Goal: Complete application form: Complete application form

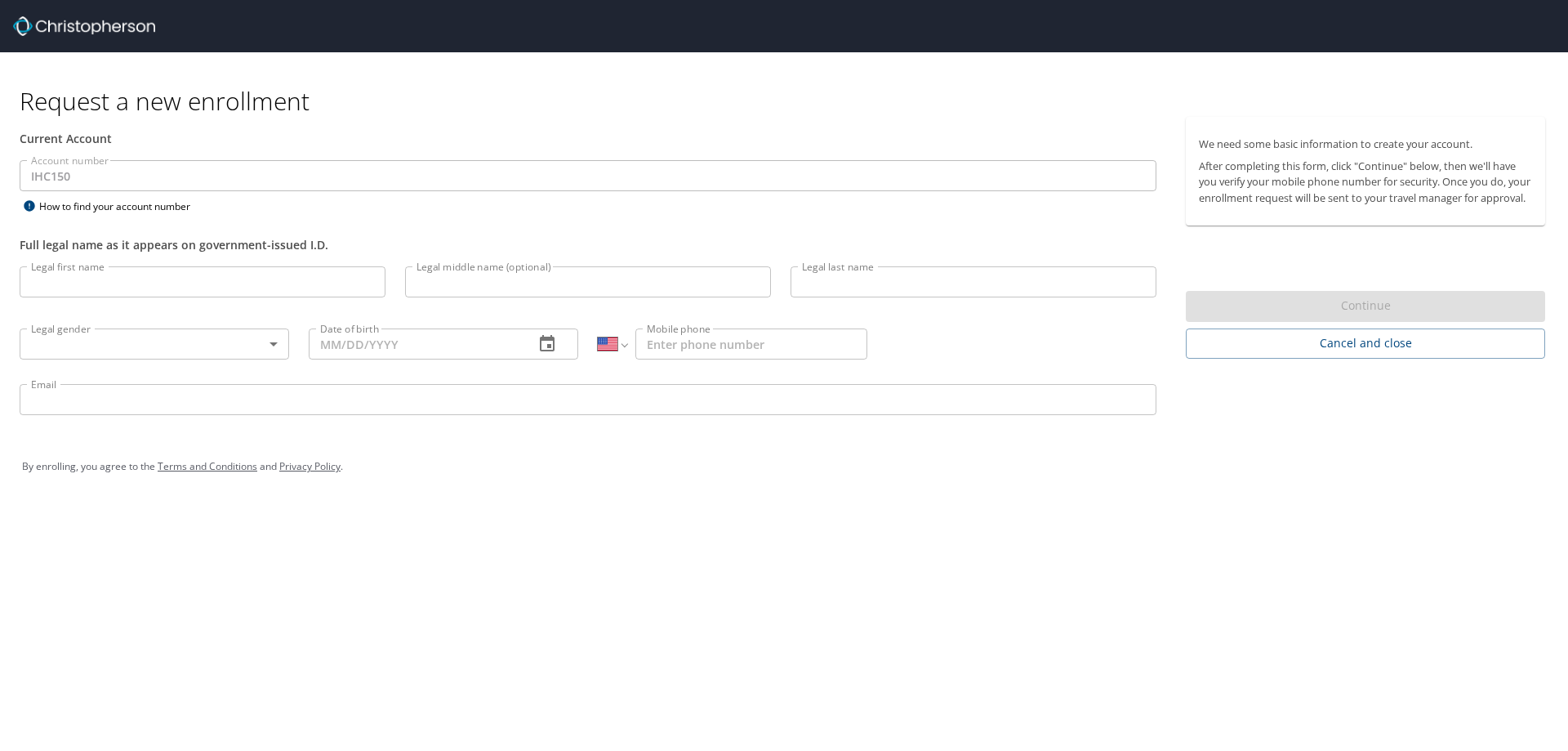
select select "US"
click at [118, 283] on input "Legal first name" at bounding box center [202, 281] width 366 height 31
type input "[PERSON_NAME]"
type input "West"
type input "[PHONE_NUMBER]"
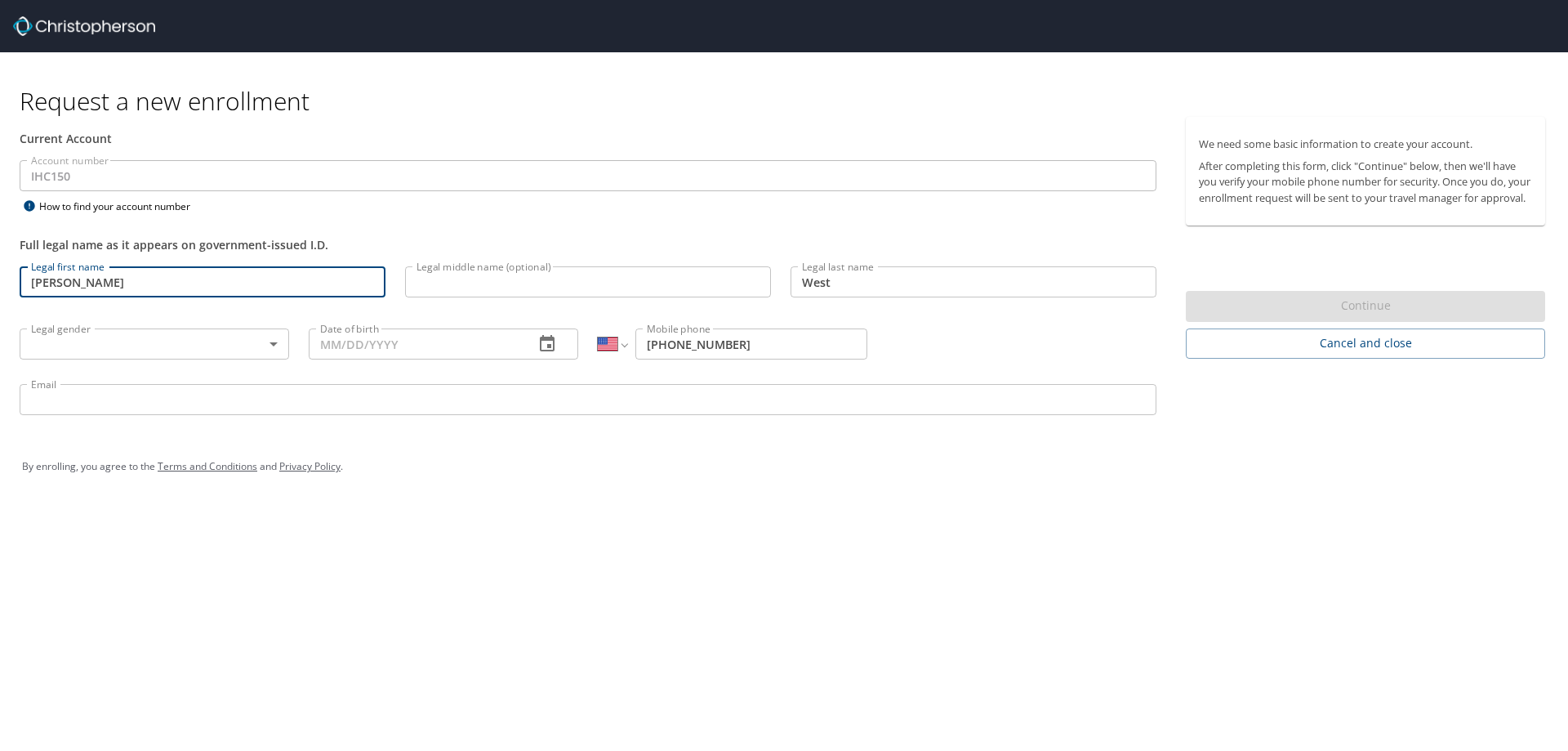
click at [185, 344] on body "Request a new enrollment Current Account Account number IHC150 Account number H…" at bounding box center [784, 375] width 1568 height 751
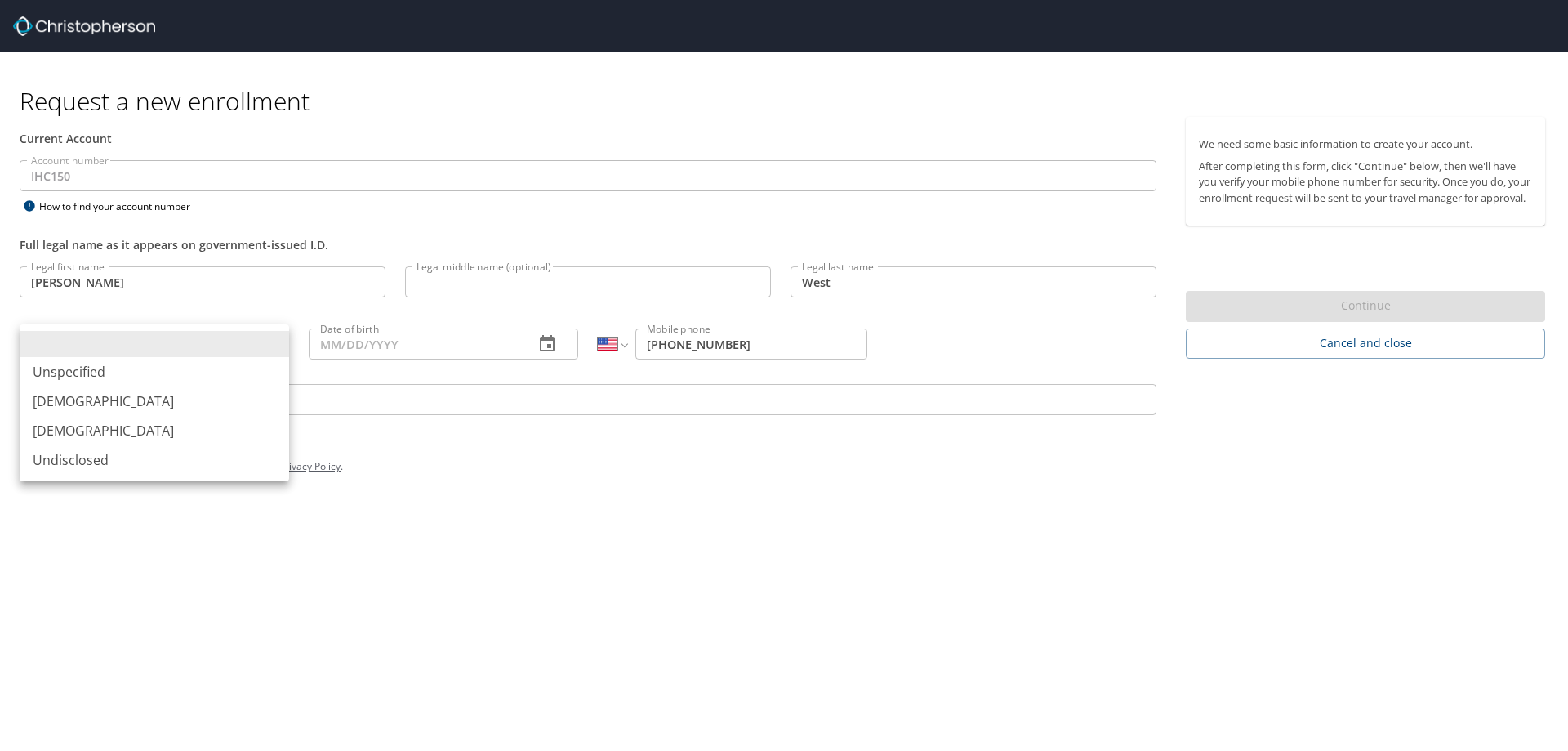
click at [64, 404] on li "[DEMOGRAPHIC_DATA]" at bounding box center [154, 401] width 269 height 30
type input "[DEMOGRAPHIC_DATA]"
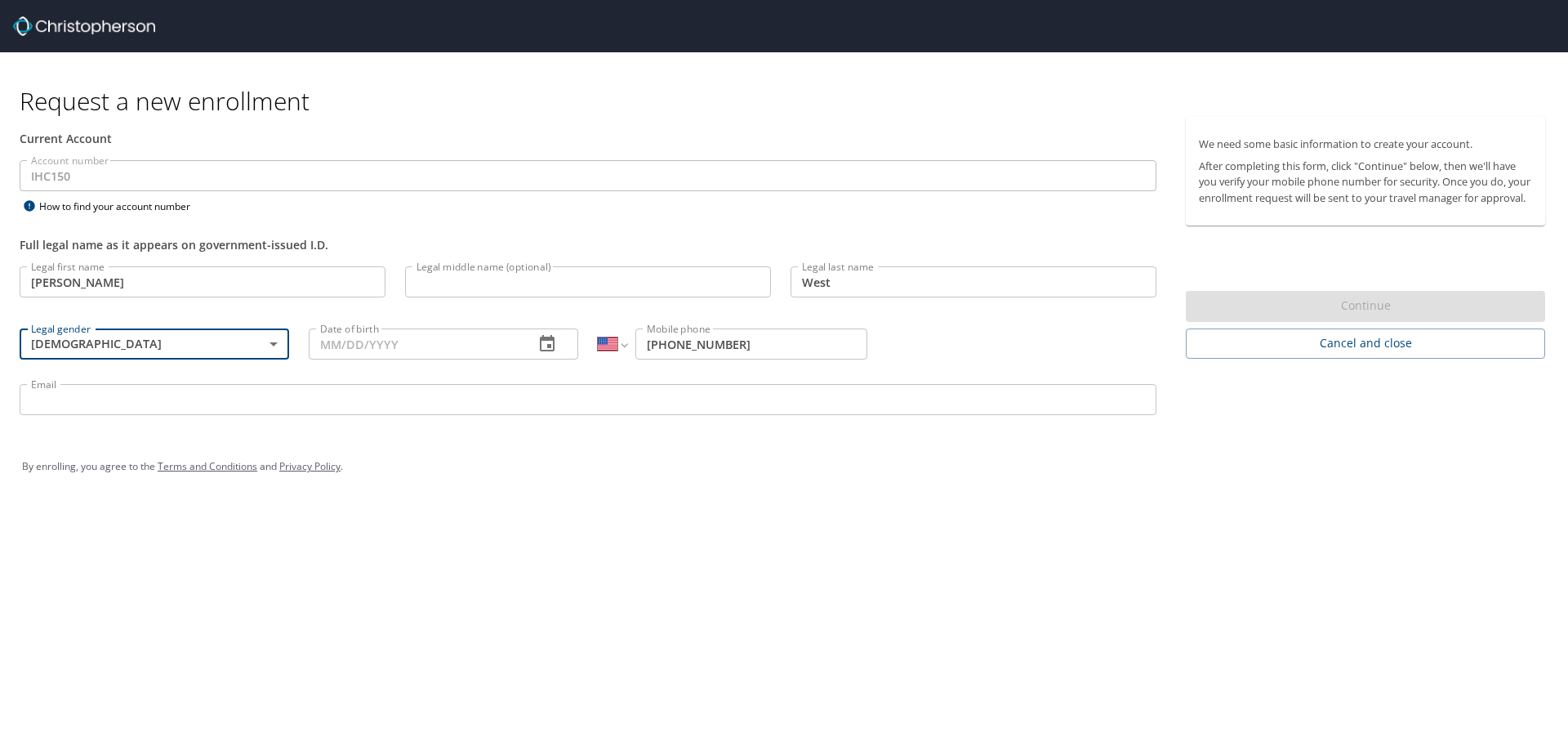
click at [546, 344] on icon "button" at bounding box center [547, 343] width 19 height 19
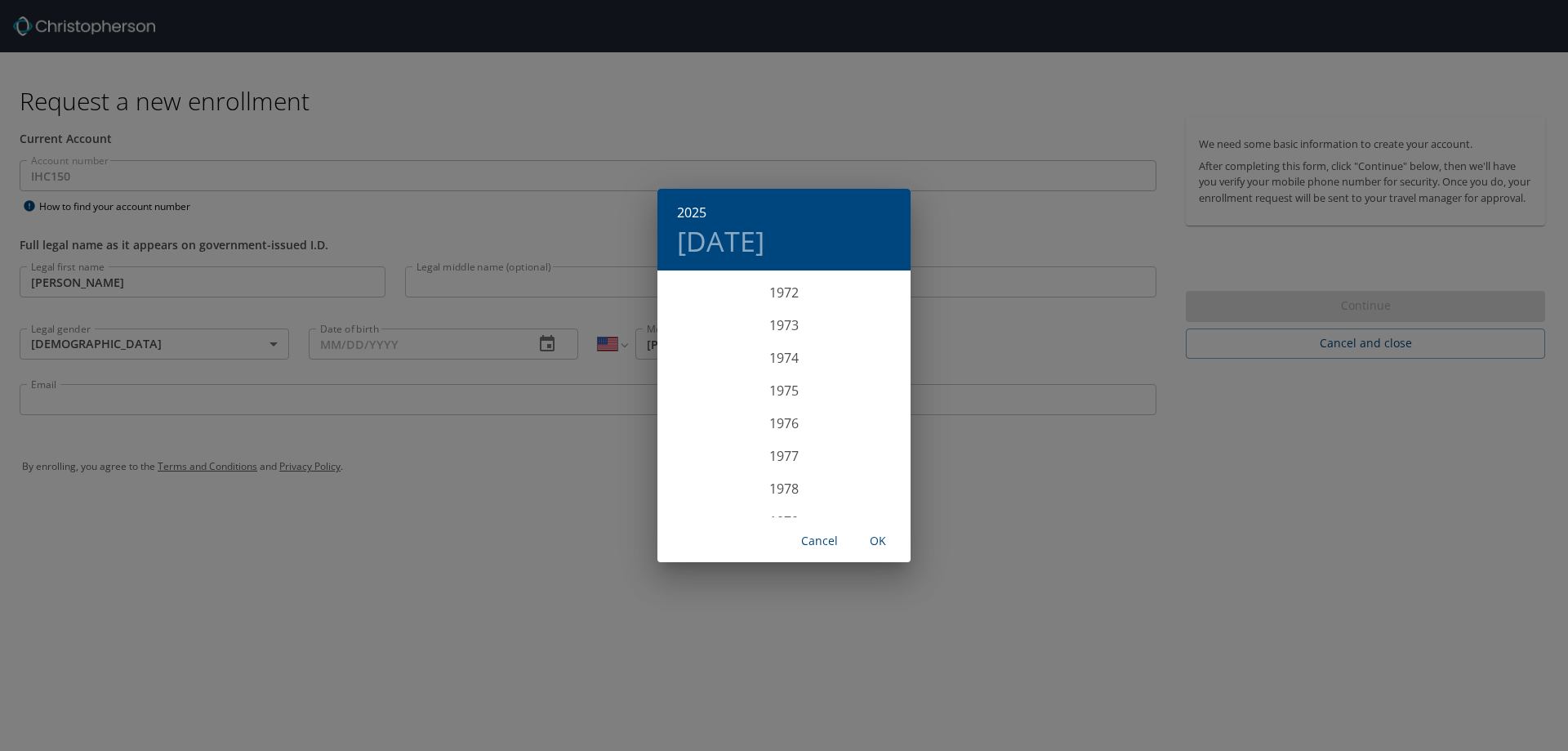
scroll to position [2385, 0]
click at [780, 390] on div "1975" at bounding box center [784, 386] width 253 height 32
click at [698, 427] on div "[DATE]" at bounding box center [699, 425] width 84 height 61
click at [689, 390] on p "6" at bounding box center [686, 386] width 6 height 10
click at [875, 540] on span "OK" at bounding box center [878, 541] width 39 height 20
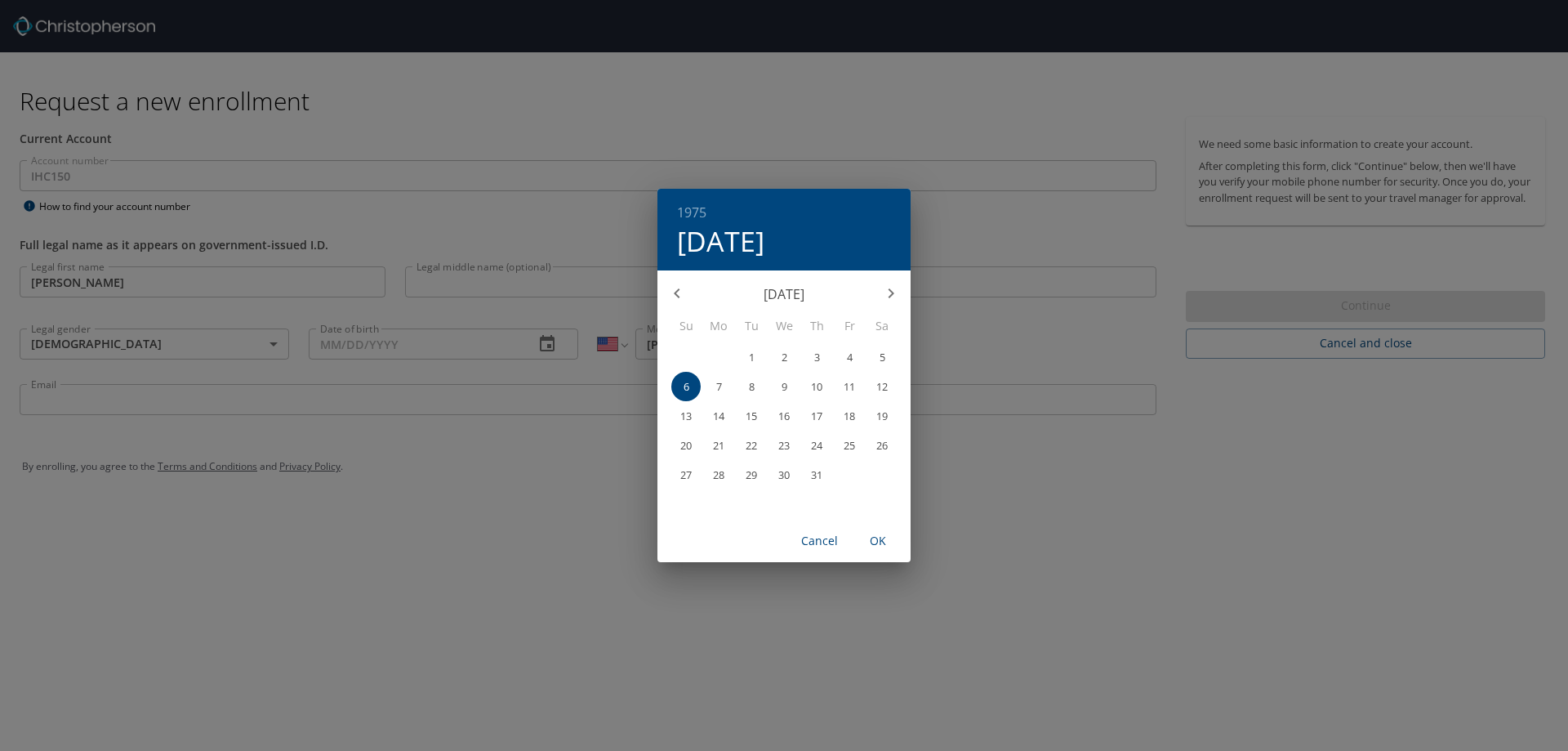
type input "[DATE]"
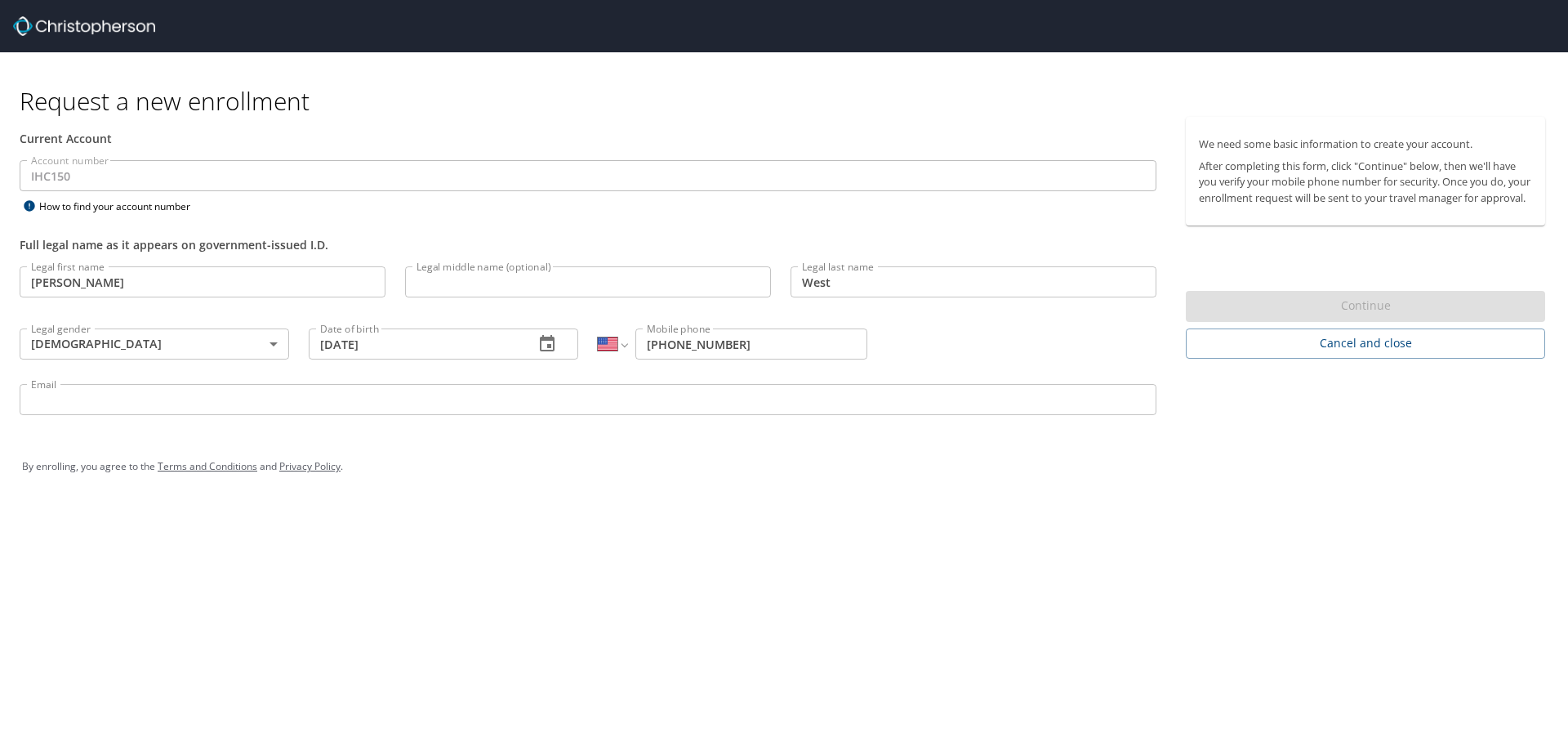
click at [71, 397] on input "Email" at bounding box center [588, 399] width 1137 height 31
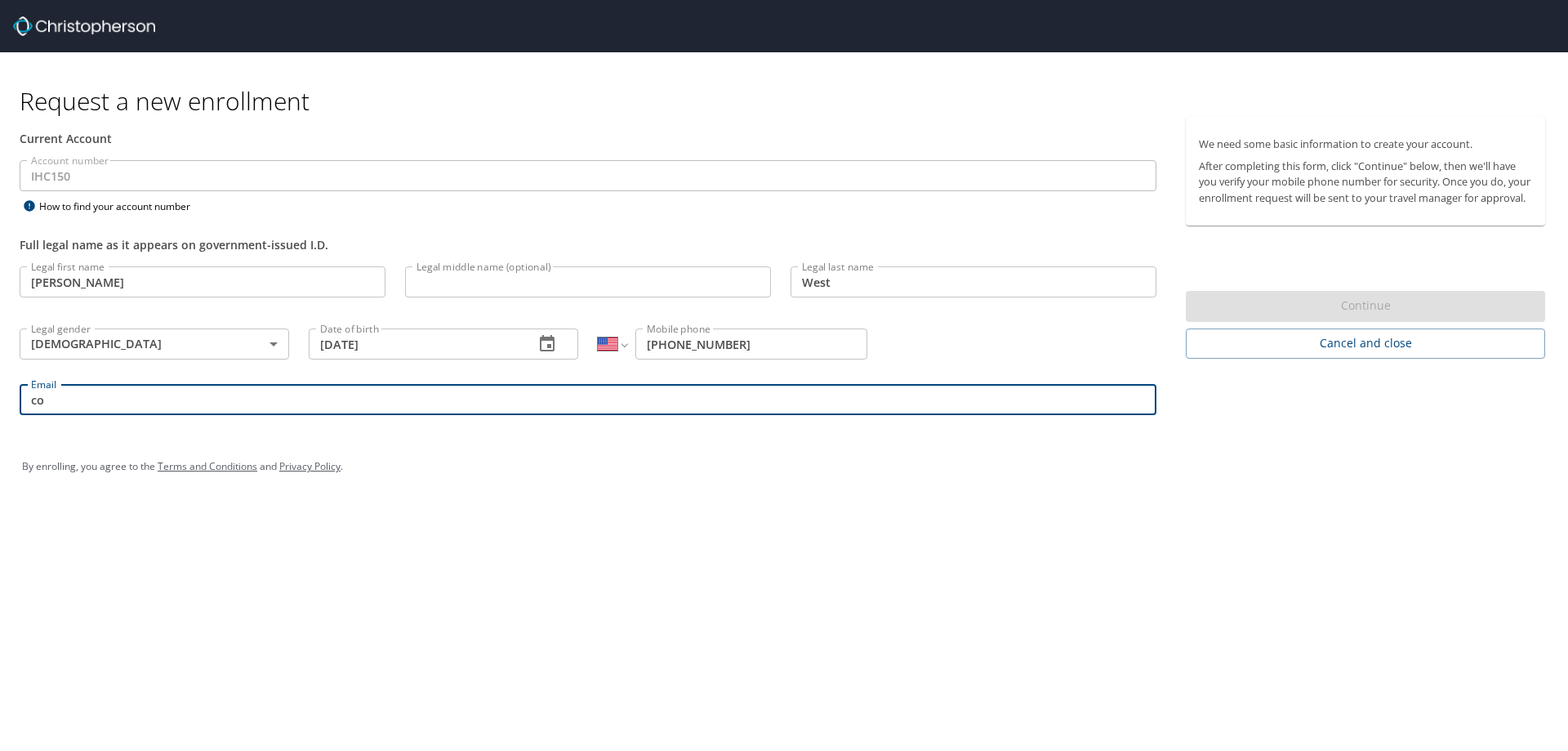
type input "c"
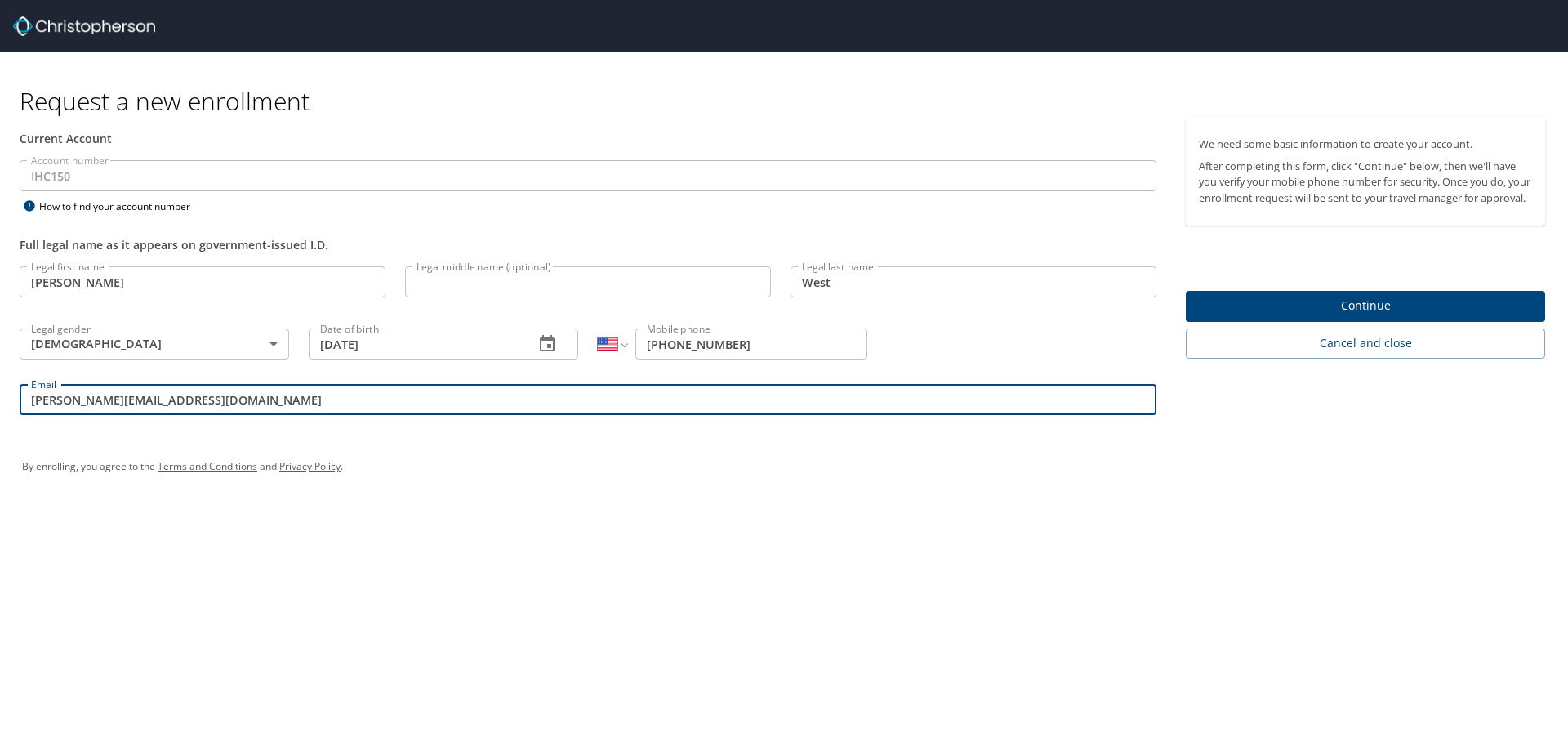
type input "[PERSON_NAME][EMAIL_ADDRESS][DOMAIN_NAME]"
click at [1229, 316] on span "Continue" at bounding box center [1366, 305] width 333 height 20
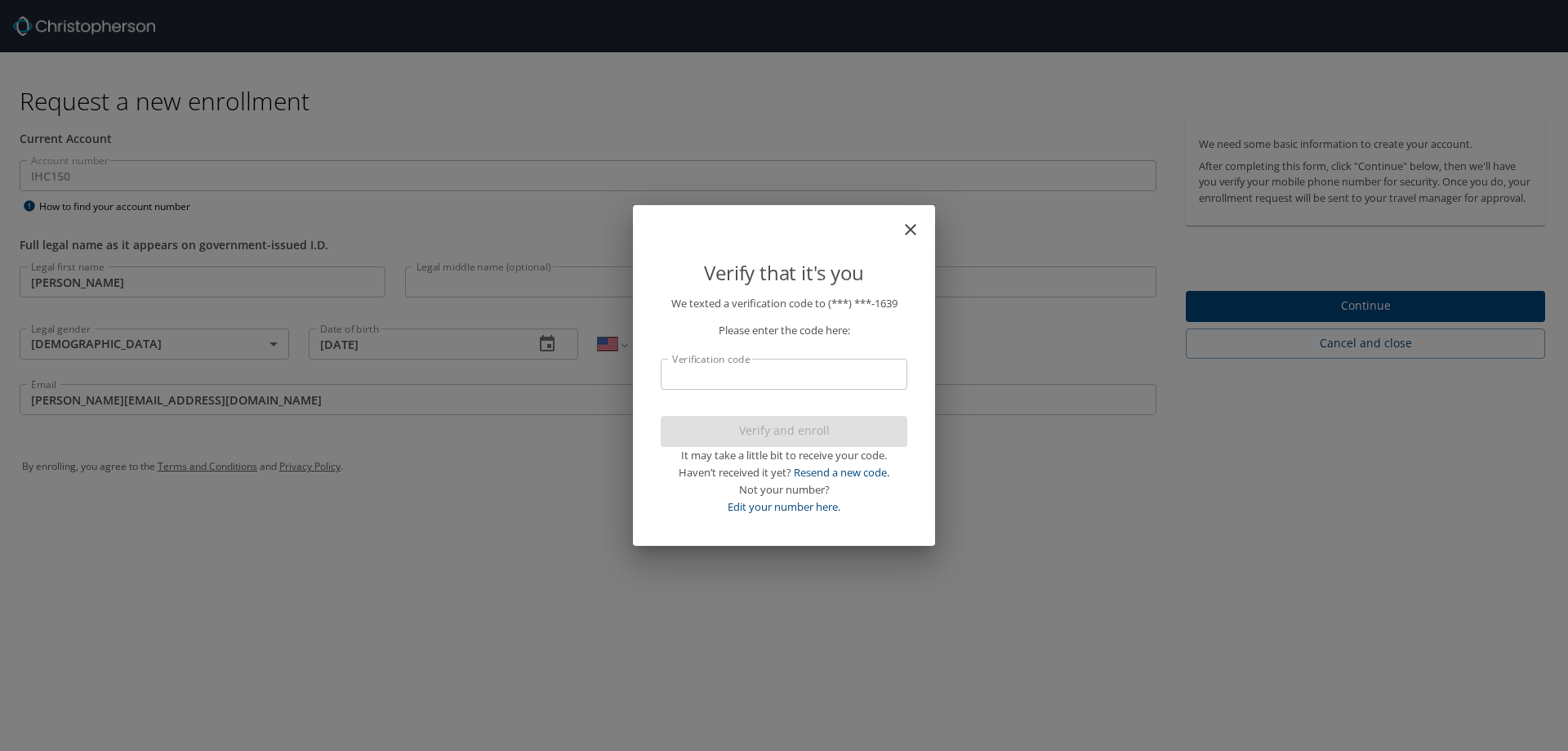
click at [703, 383] on input "Verification code" at bounding box center [784, 373] width 247 height 31
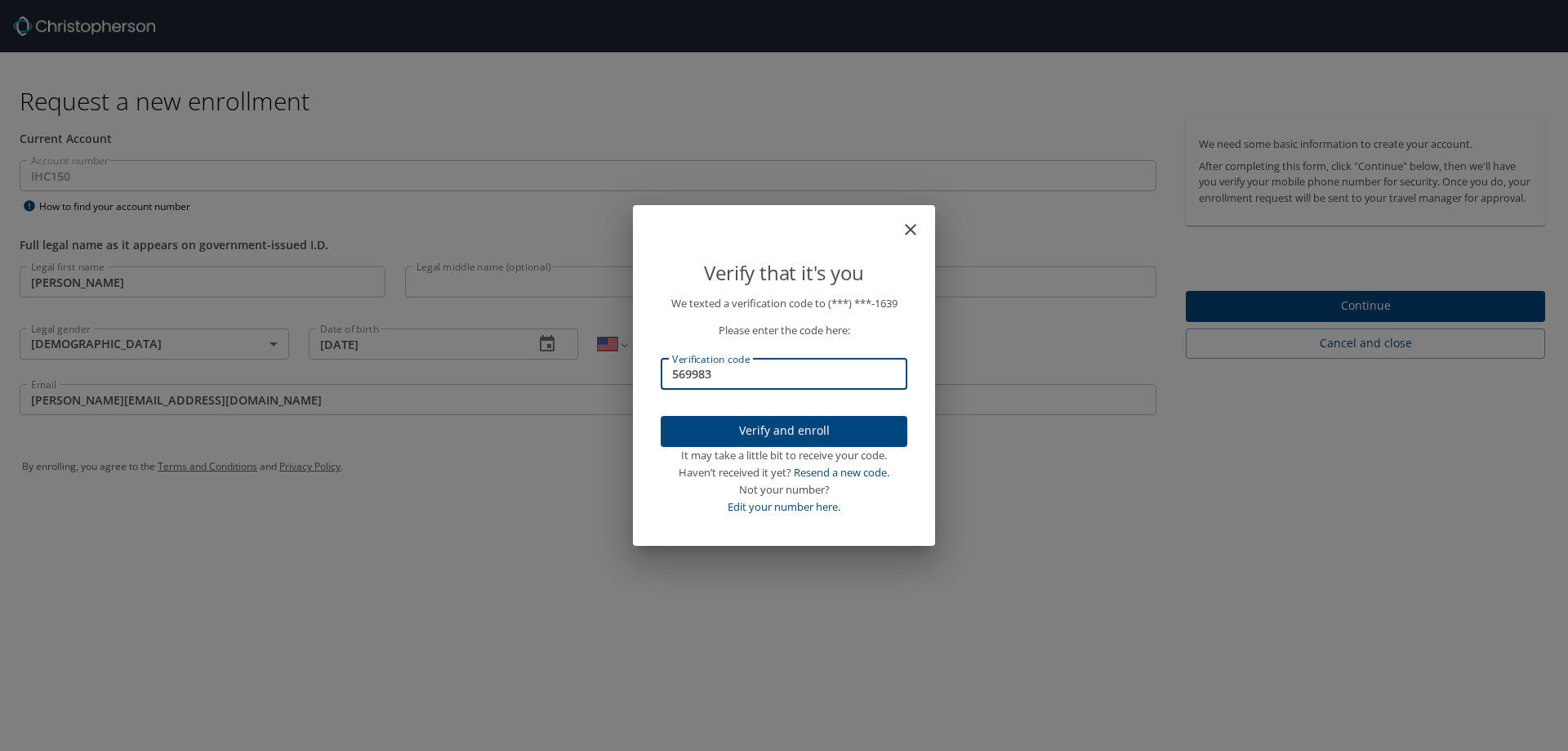
type input "569983"
